Goal: Task Accomplishment & Management: Use online tool/utility

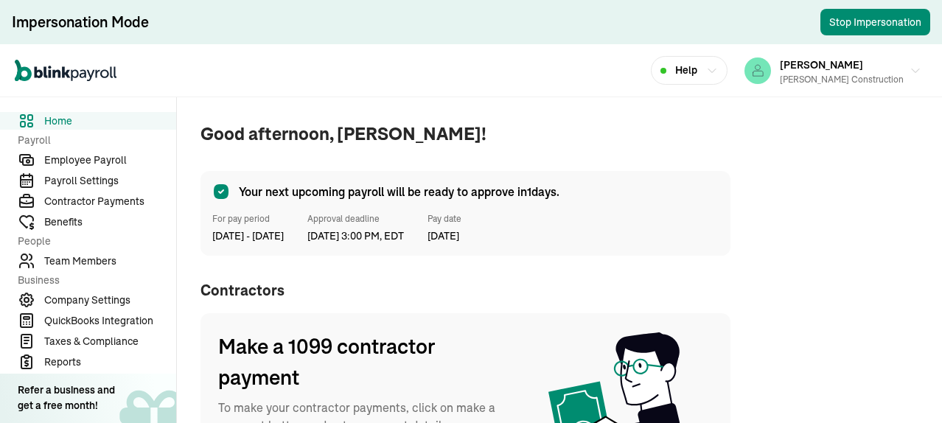
scroll to position [147, 0]
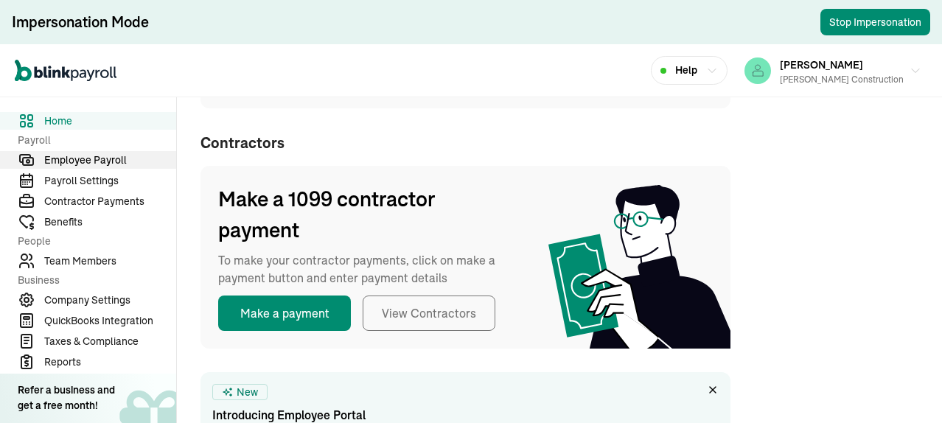
click at [81, 160] on span "Employee Payroll" at bounding box center [110, 160] width 132 height 15
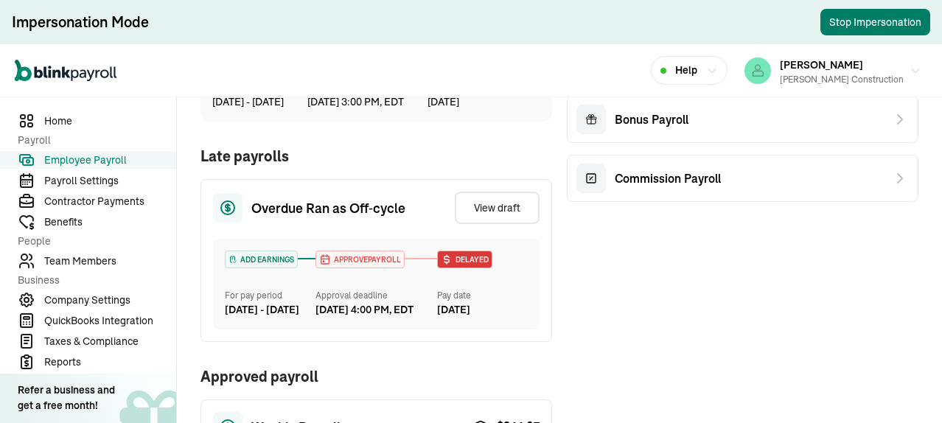
click at [843, 18] on button "Stop Impersonation" at bounding box center [875, 22] width 110 height 27
